Goal: Task Accomplishment & Management: Manage account settings

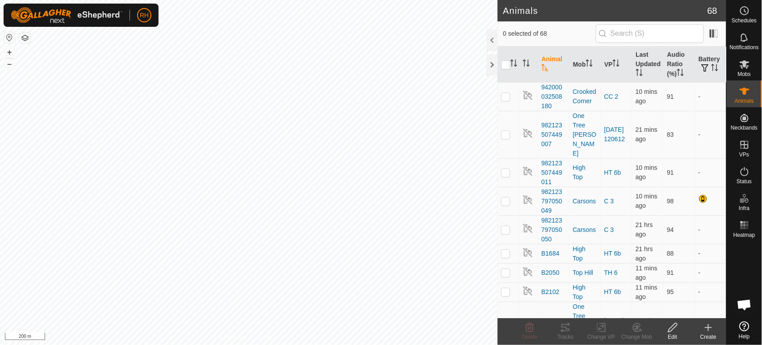
scroll to position [943, 0]
